Goal: Use online tool/utility: Utilize a website feature to perform a specific function

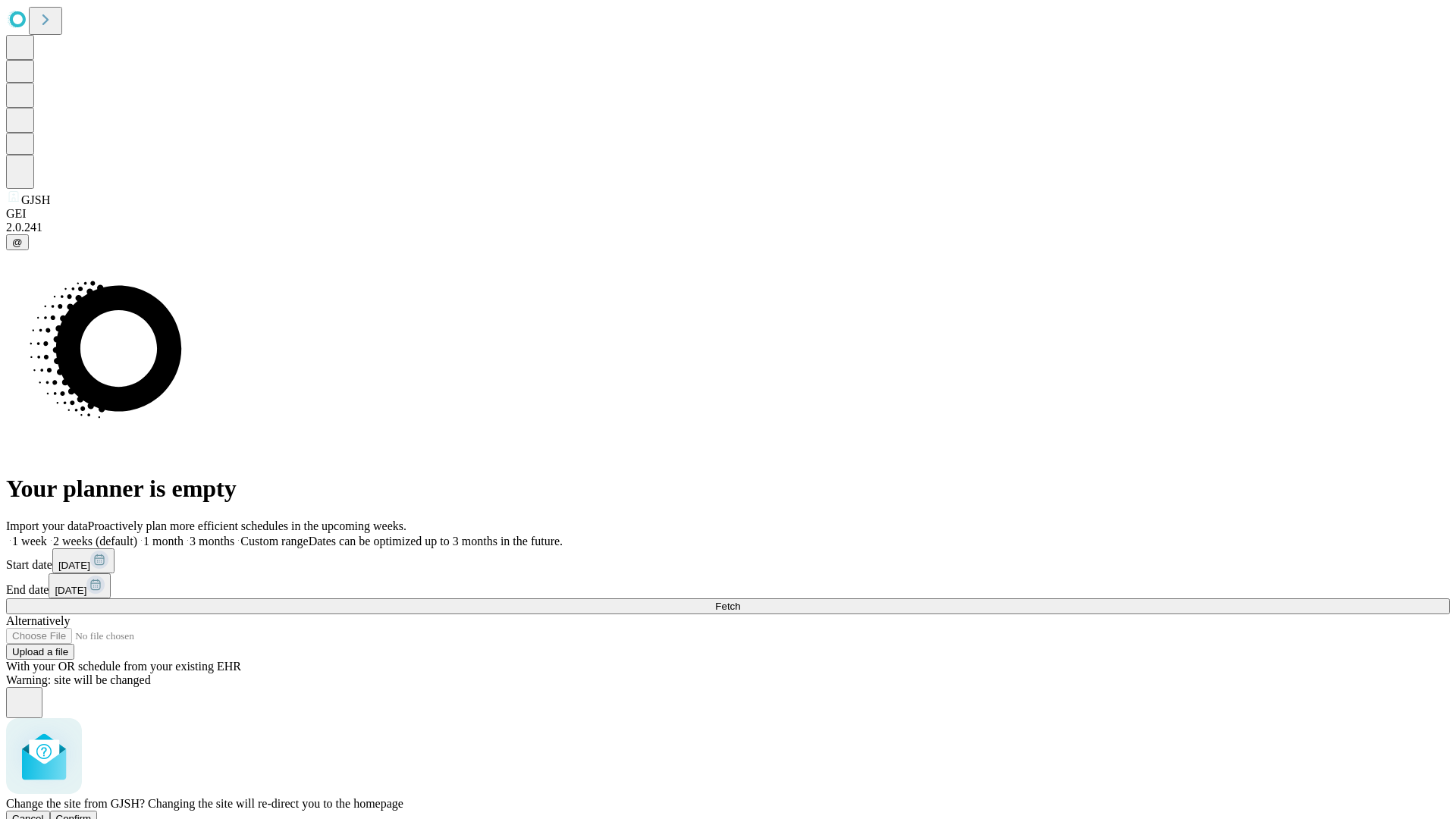
click at [92, 813] on span "Confirm" at bounding box center [74, 819] width 35 height 12
click at [47, 534] on label "1 week" at bounding box center [27, 540] width 41 height 13
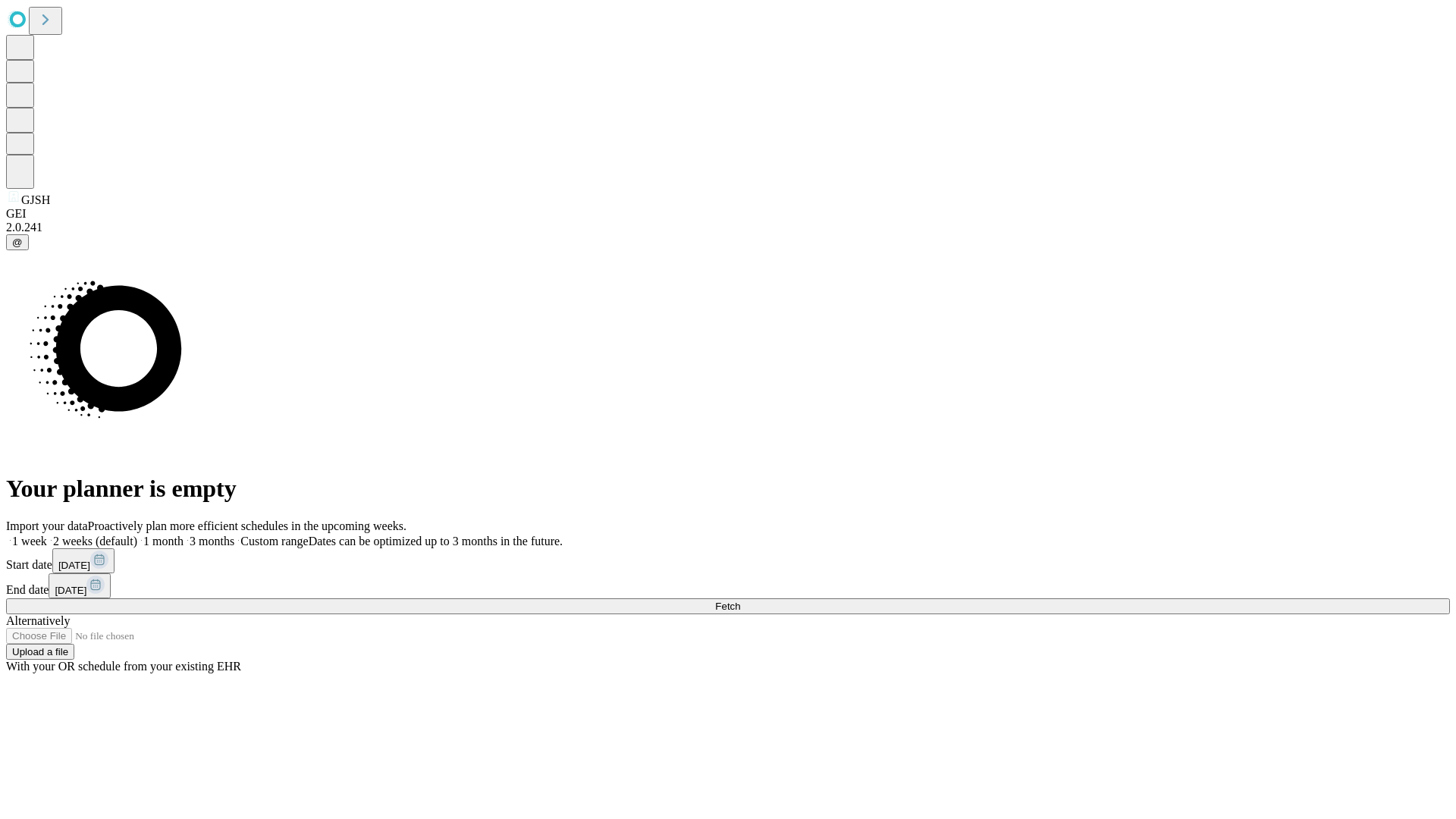
click at [740, 600] on span "Fetch" at bounding box center [728, 606] width 25 height 12
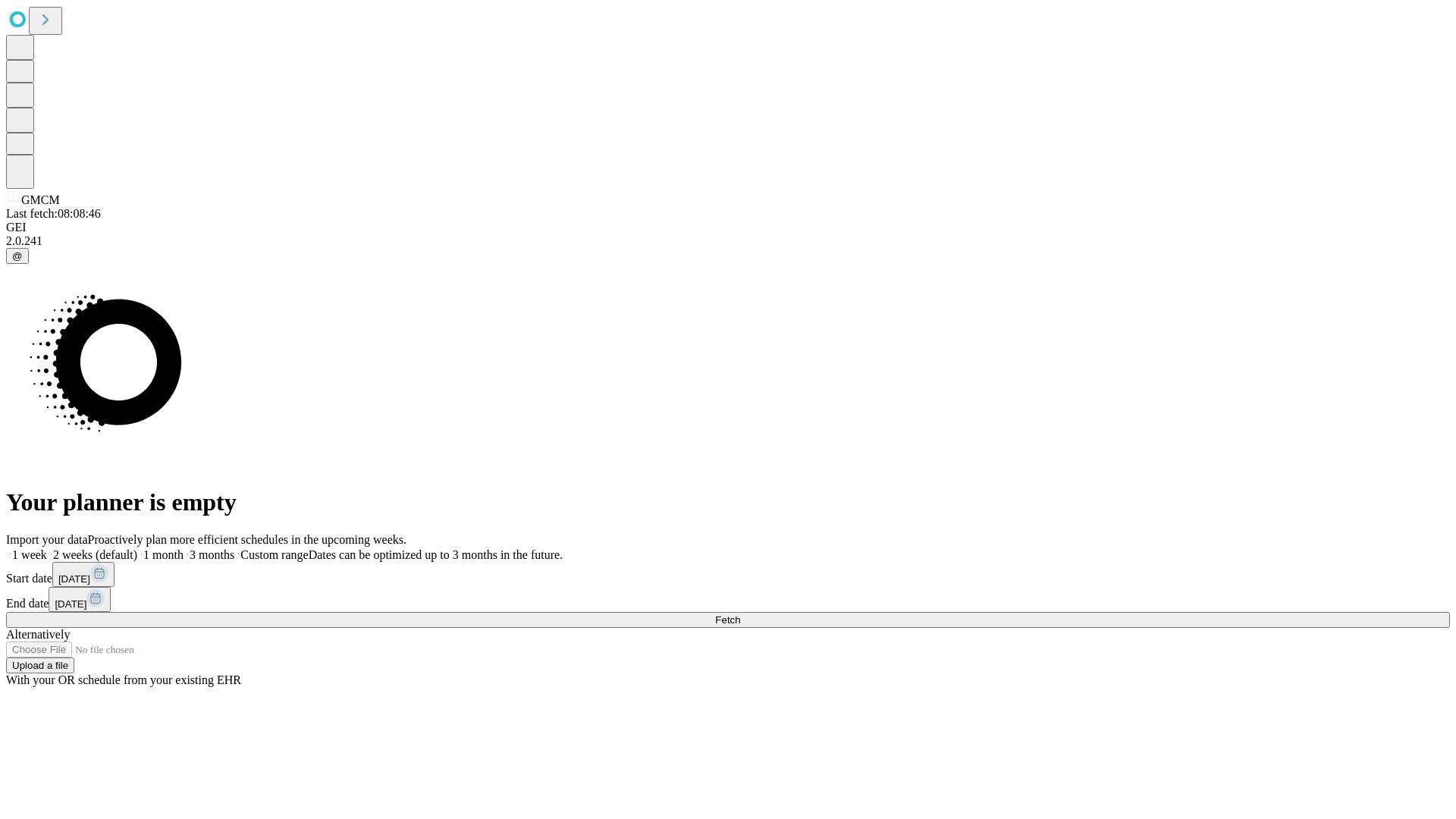
click at [47, 548] on label "1 week" at bounding box center [27, 554] width 41 height 13
click at [740, 614] on span "Fetch" at bounding box center [728, 620] width 25 height 12
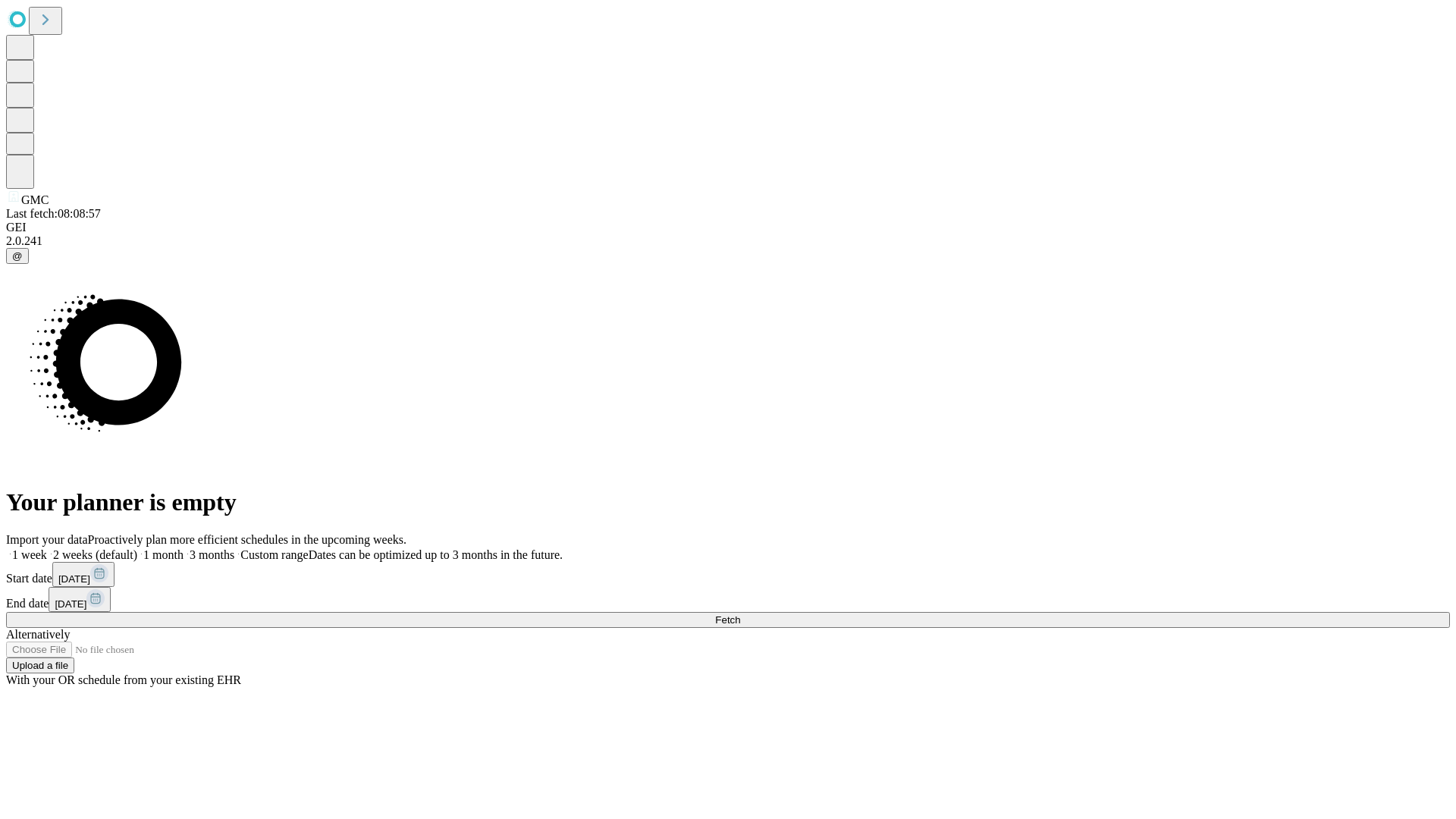
click at [47, 548] on label "1 week" at bounding box center [27, 554] width 41 height 13
click at [740, 614] on span "Fetch" at bounding box center [728, 620] width 25 height 12
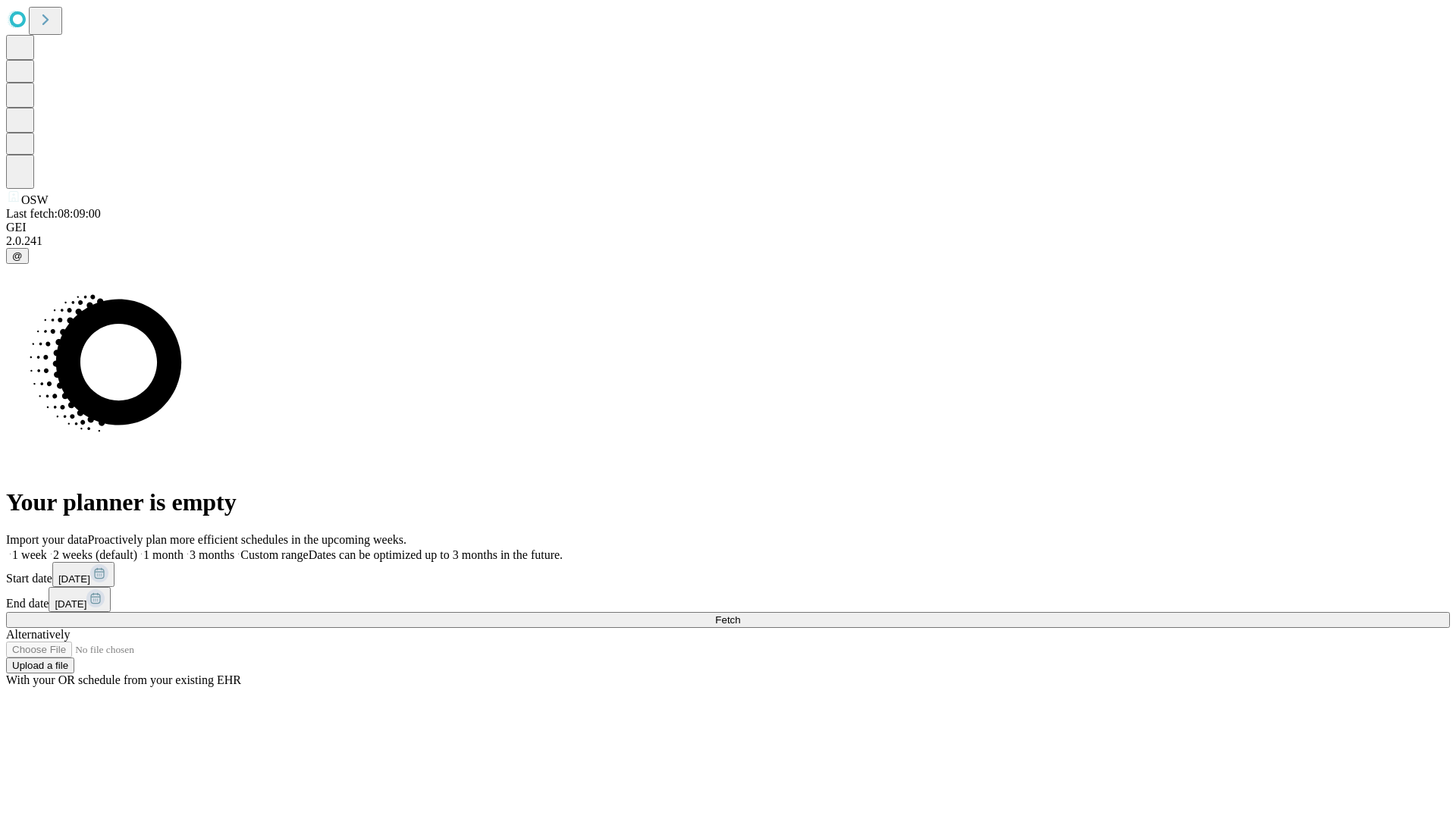
click at [47, 548] on label "1 week" at bounding box center [27, 554] width 41 height 13
click at [740, 614] on span "Fetch" at bounding box center [728, 620] width 25 height 12
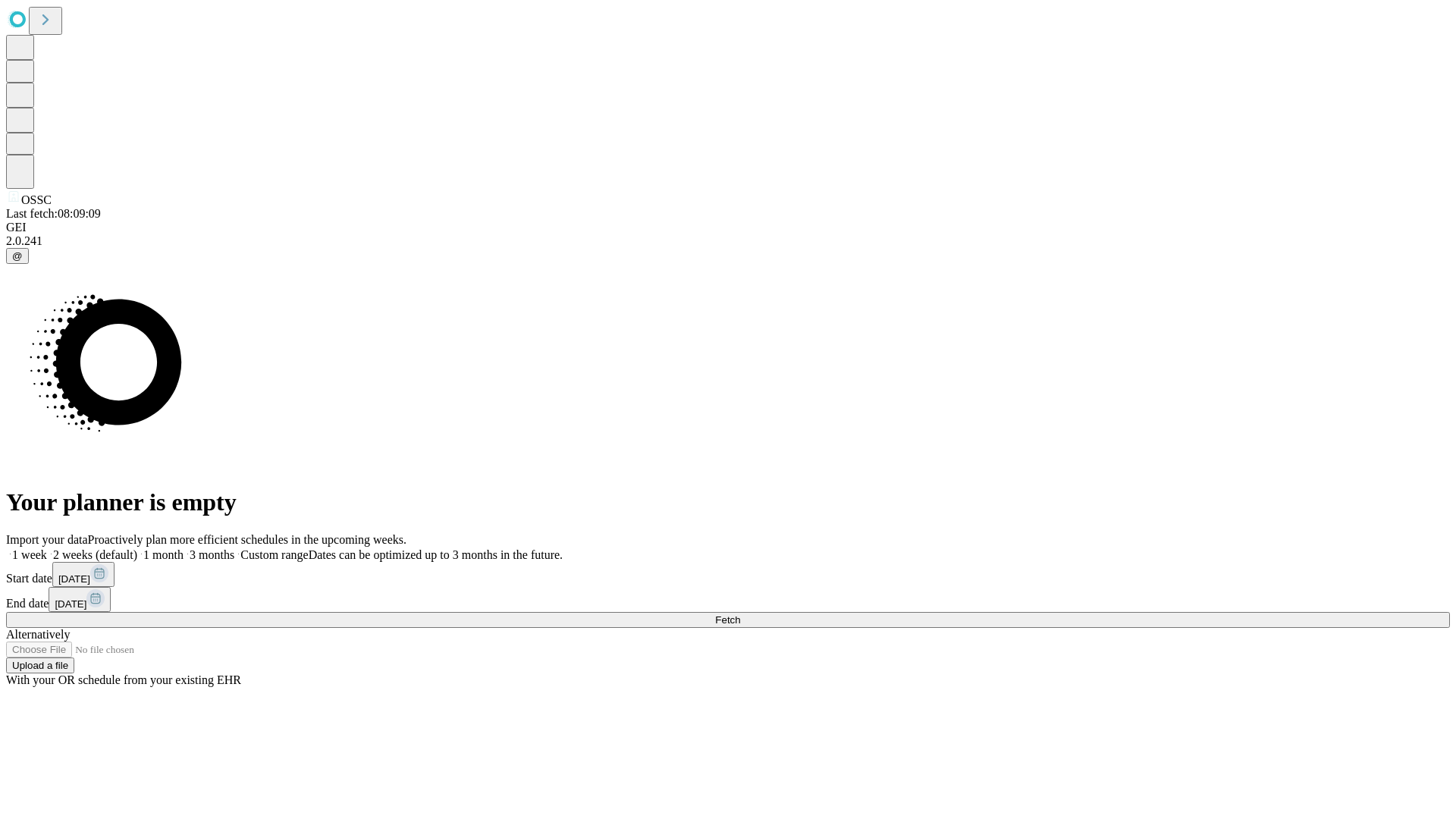
click at [47, 548] on label "1 week" at bounding box center [27, 554] width 41 height 13
click at [740, 614] on span "Fetch" at bounding box center [728, 620] width 25 height 12
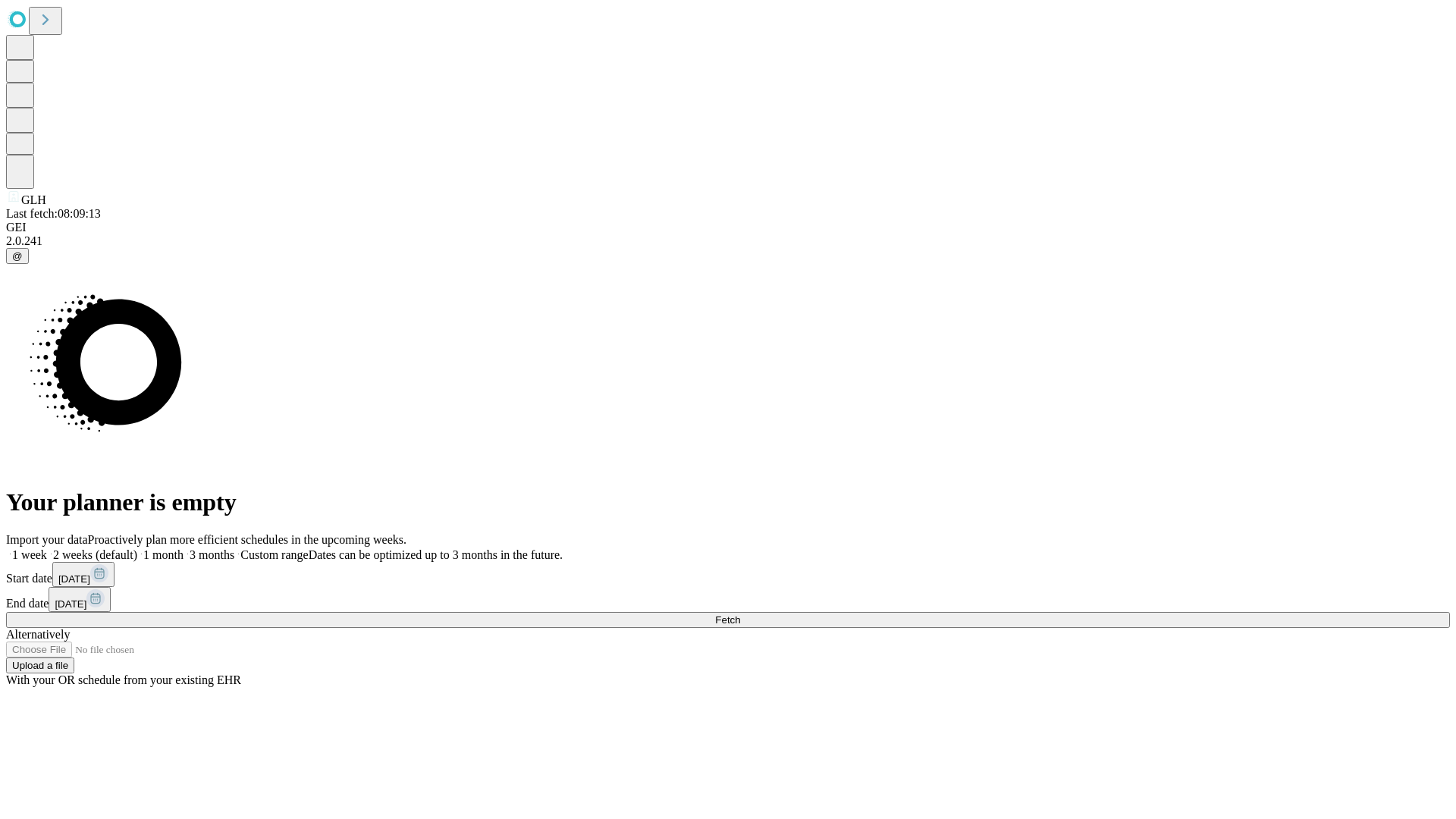
click at [47, 548] on label "1 week" at bounding box center [27, 554] width 41 height 13
click at [740, 614] on span "Fetch" at bounding box center [728, 620] width 25 height 12
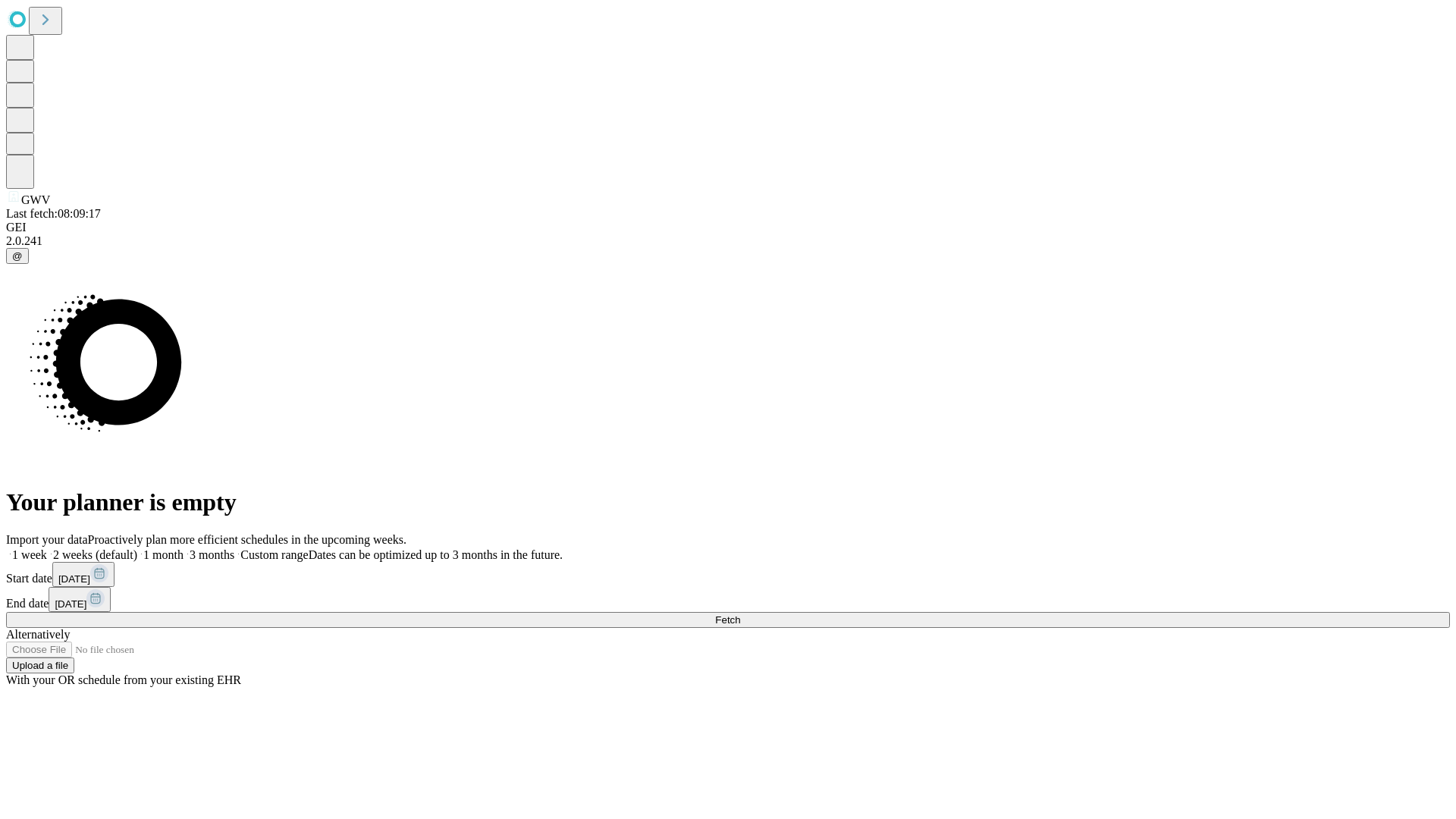
click at [47, 548] on label "1 week" at bounding box center [27, 554] width 41 height 13
click at [740, 614] on span "Fetch" at bounding box center [728, 620] width 25 height 12
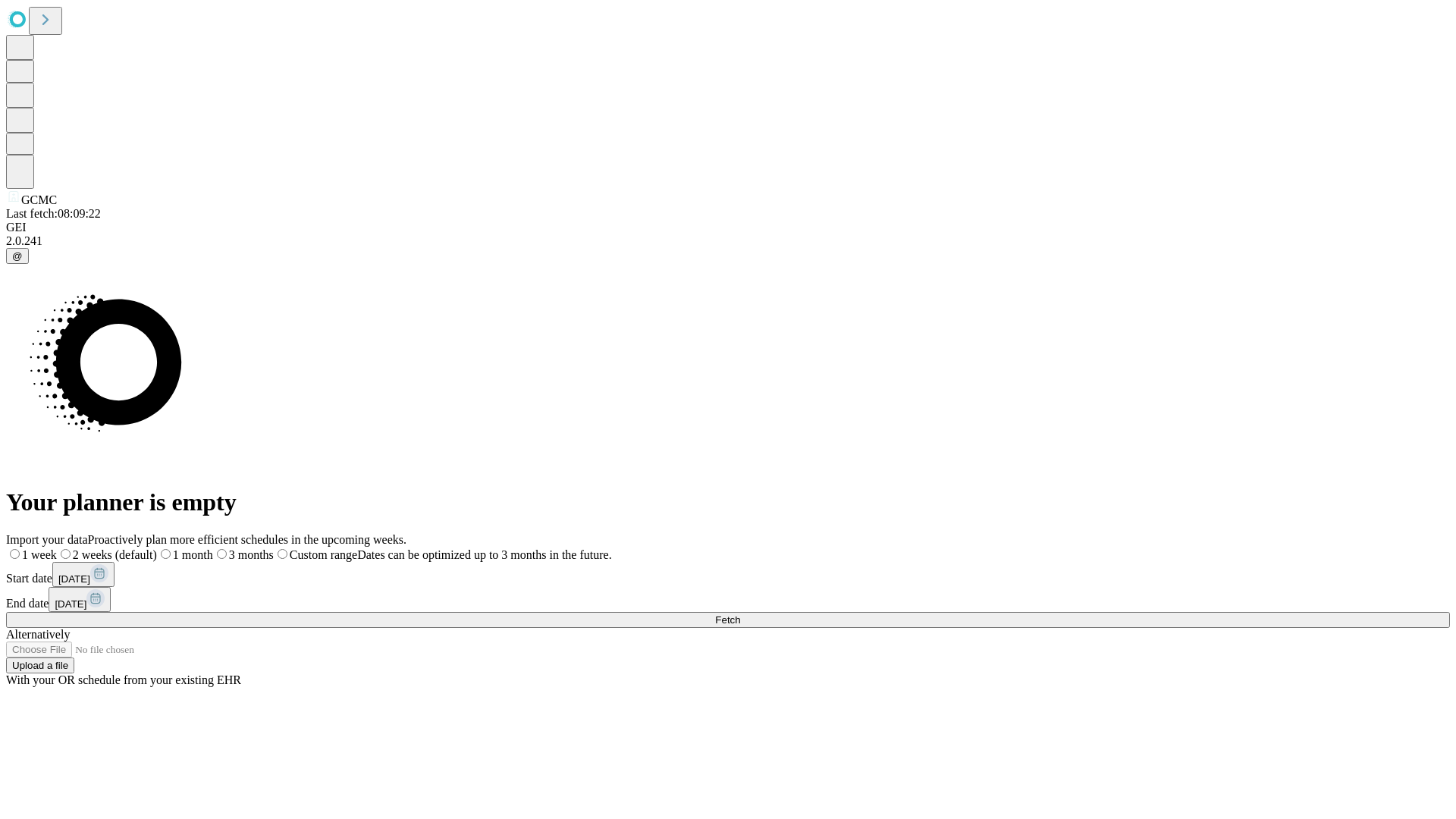
click at [740, 614] on span "Fetch" at bounding box center [728, 620] width 25 height 12
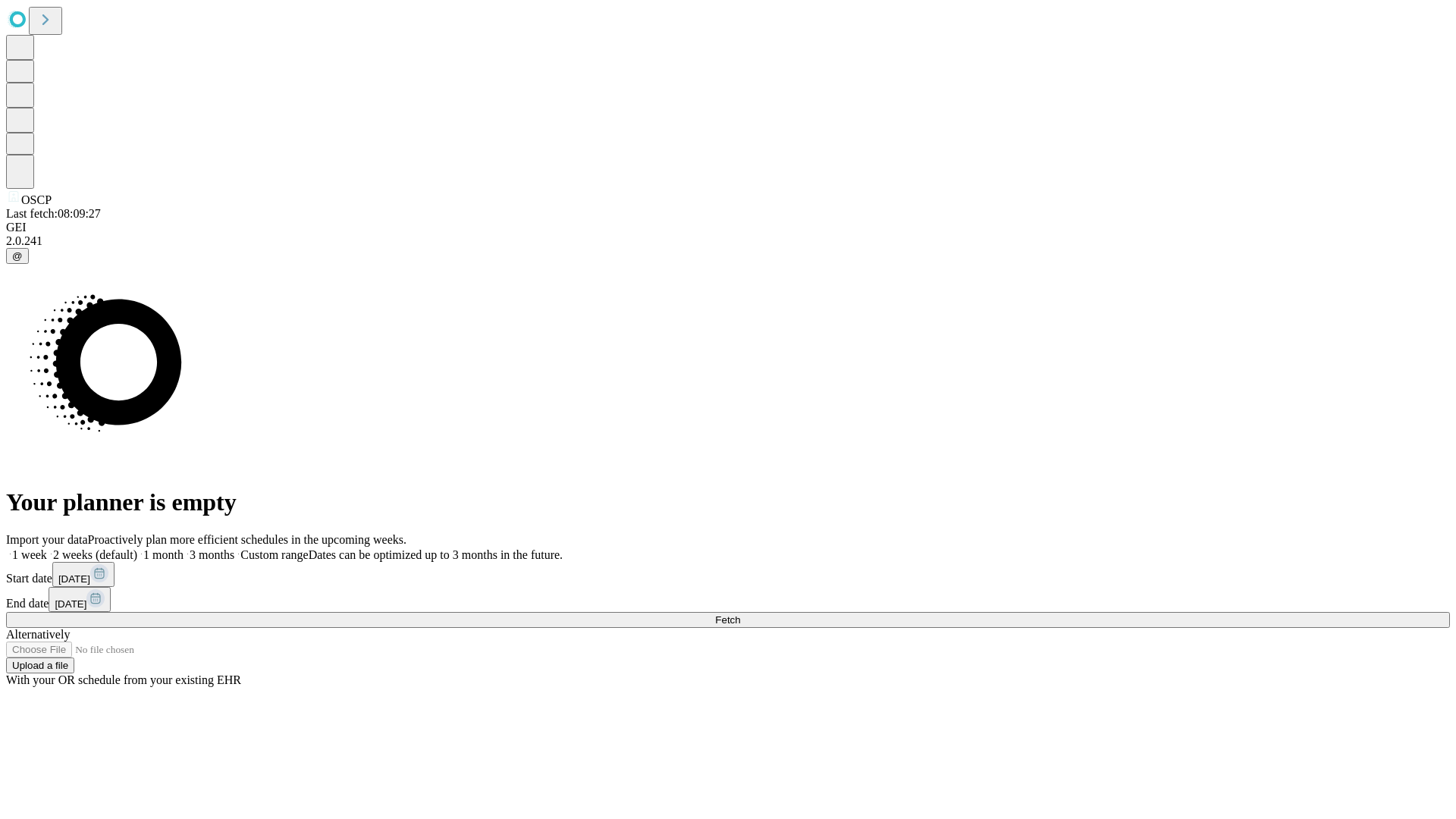
click at [47, 548] on label "1 week" at bounding box center [27, 554] width 41 height 13
click at [740, 614] on span "Fetch" at bounding box center [728, 620] width 25 height 12
